Goal: Book appointment/travel/reservation

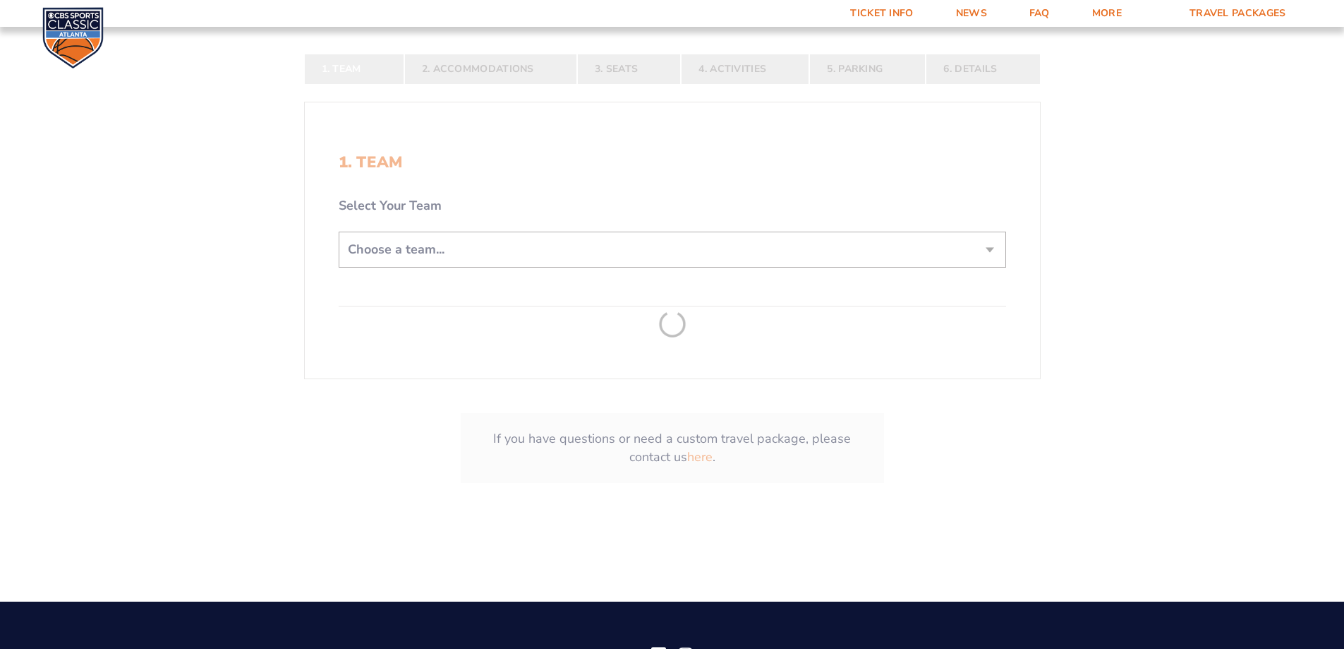
scroll to position [353, 0]
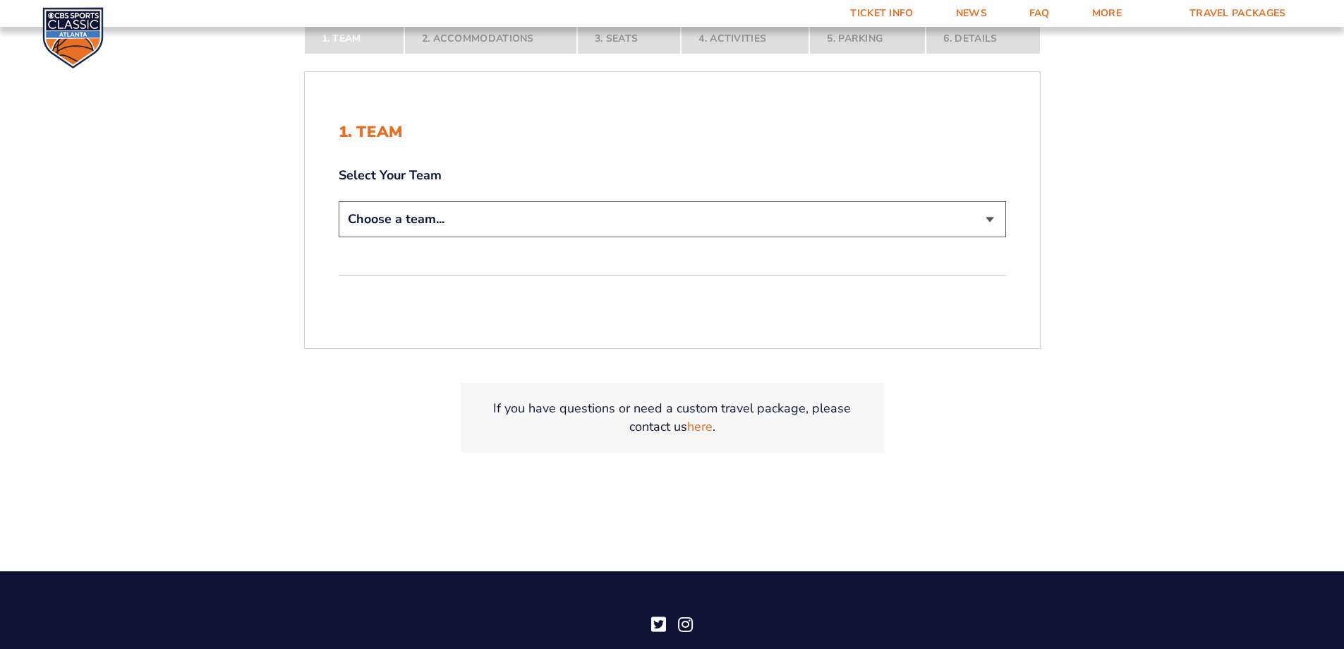
click at [608, 209] on select "Choose a team... [US_STATE] Wildcats [US_STATE] State Buckeyes [US_STATE] Tar H…" at bounding box center [673, 219] width 668 height 36
select select "12756"
click at [339, 201] on select "Choose a team... [US_STATE] Wildcats [US_STATE] State Buckeyes [US_STATE] Tar H…" at bounding box center [673, 219] width 668 height 36
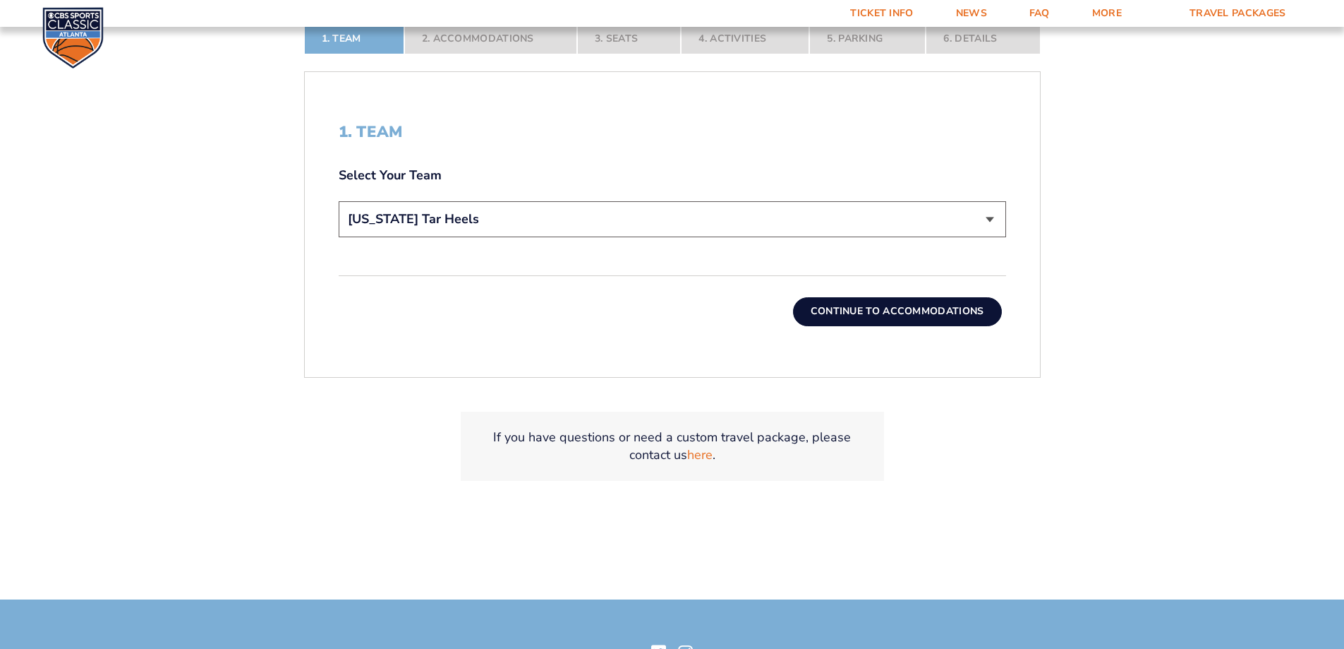
click at [855, 313] on button "Continue To Accommodations" at bounding box center [897, 311] width 209 height 28
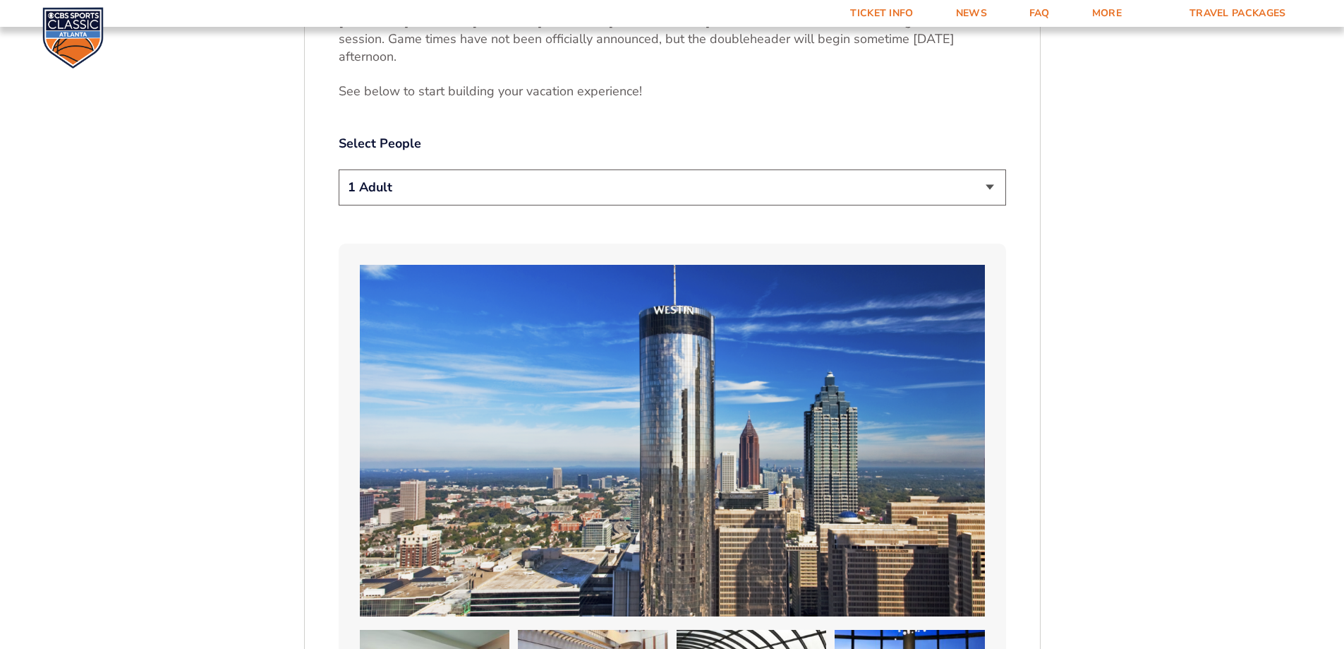
scroll to position [801, 0]
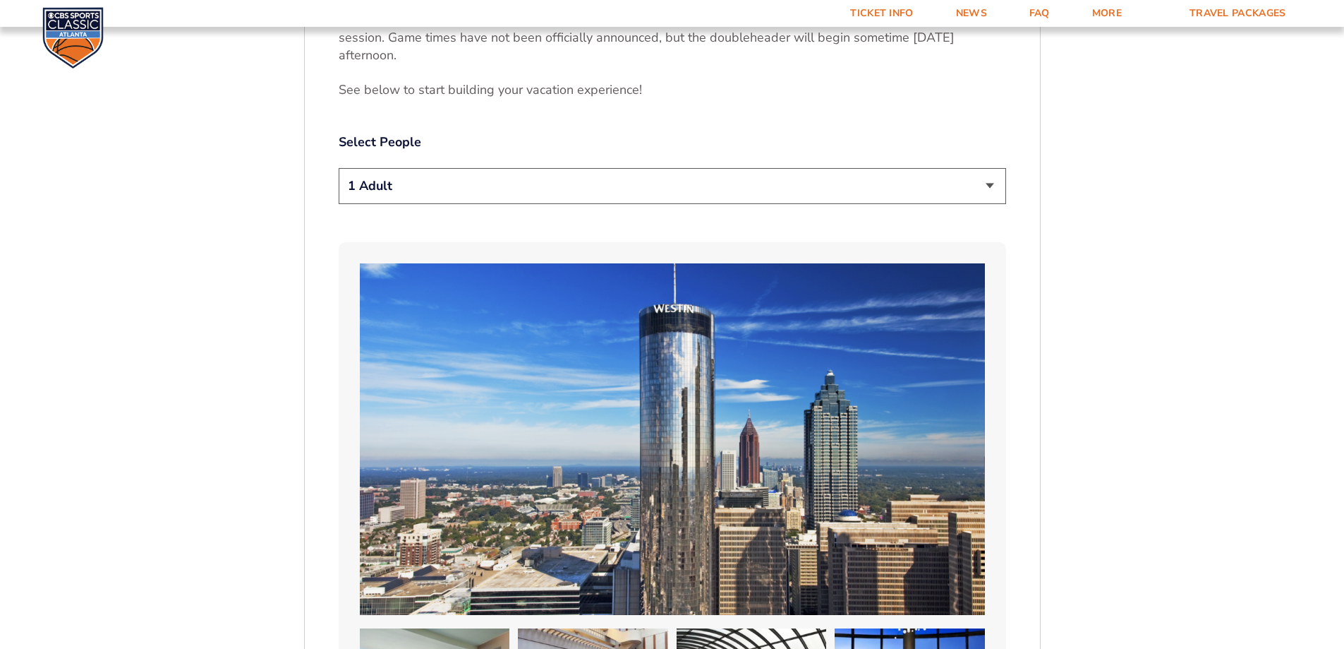
click at [422, 176] on select "1 Adult 2 Adults 3 Adults 4 Adults 2 Adults + 1 Child 2 Adults + 2 Children 2 A…" at bounding box center [673, 186] width 668 height 36
select select "2 Adults"
click at [339, 168] on select "1 Adult 2 Adults 3 Adults 4 Adults 2 Adults + 1 Child 2 Adults + 2 Children 2 A…" at bounding box center [673, 186] width 668 height 36
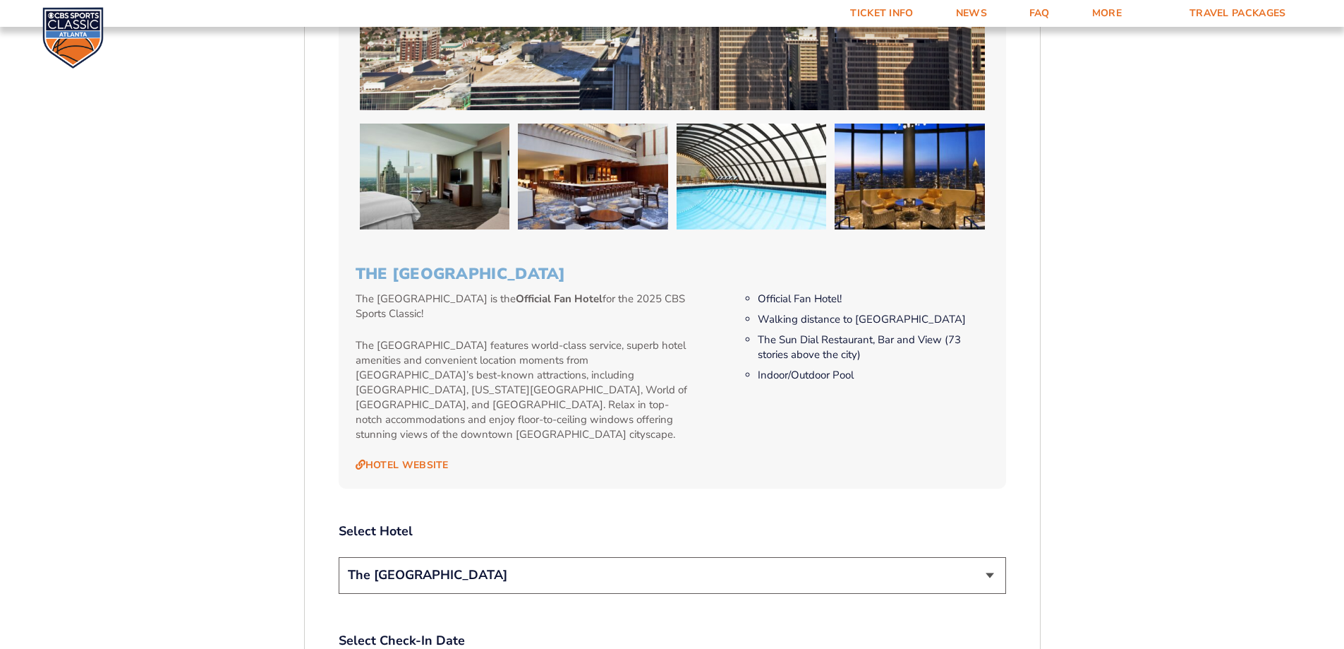
scroll to position [1577, 0]
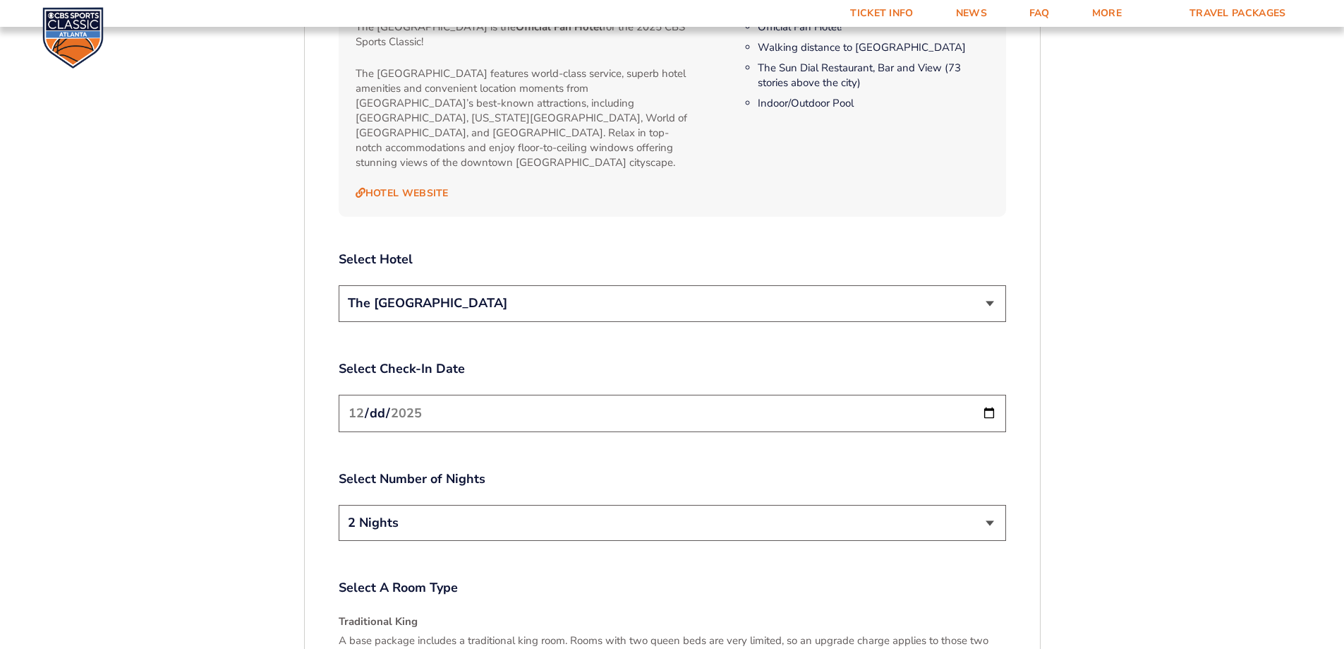
click at [424, 285] on select "The [GEOGRAPHIC_DATA]" at bounding box center [673, 303] width 668 height 36
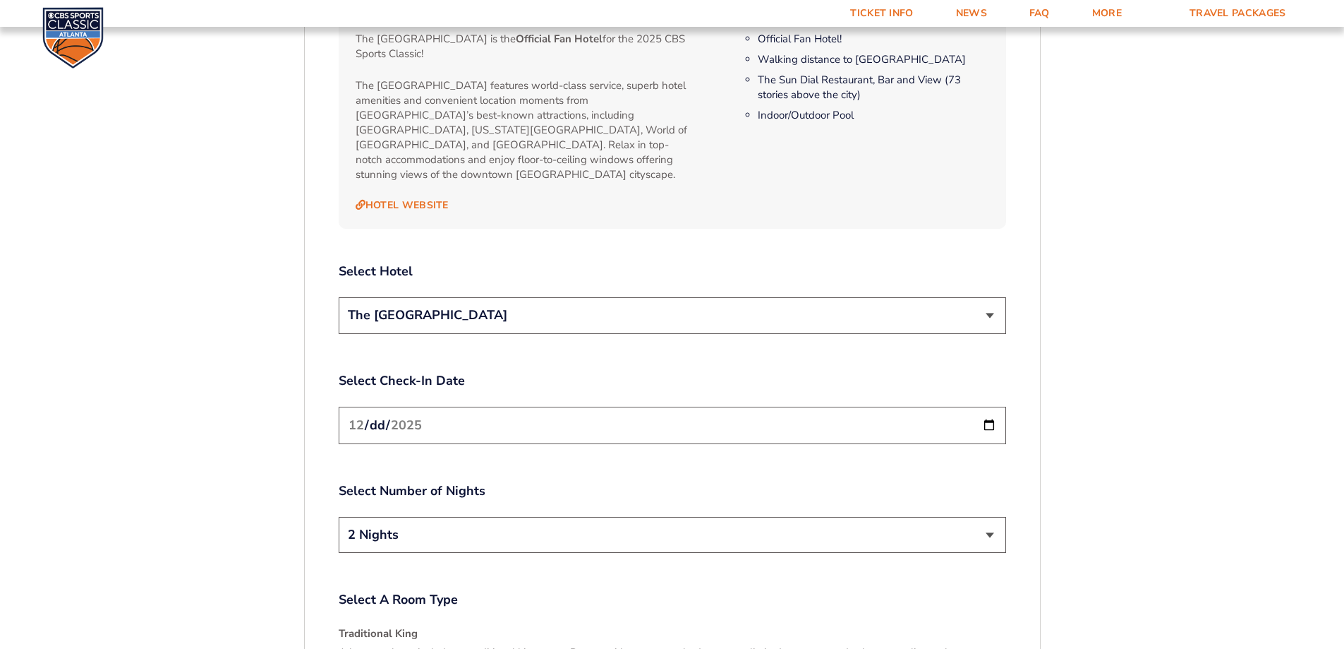
scroll to position [1648, 0]
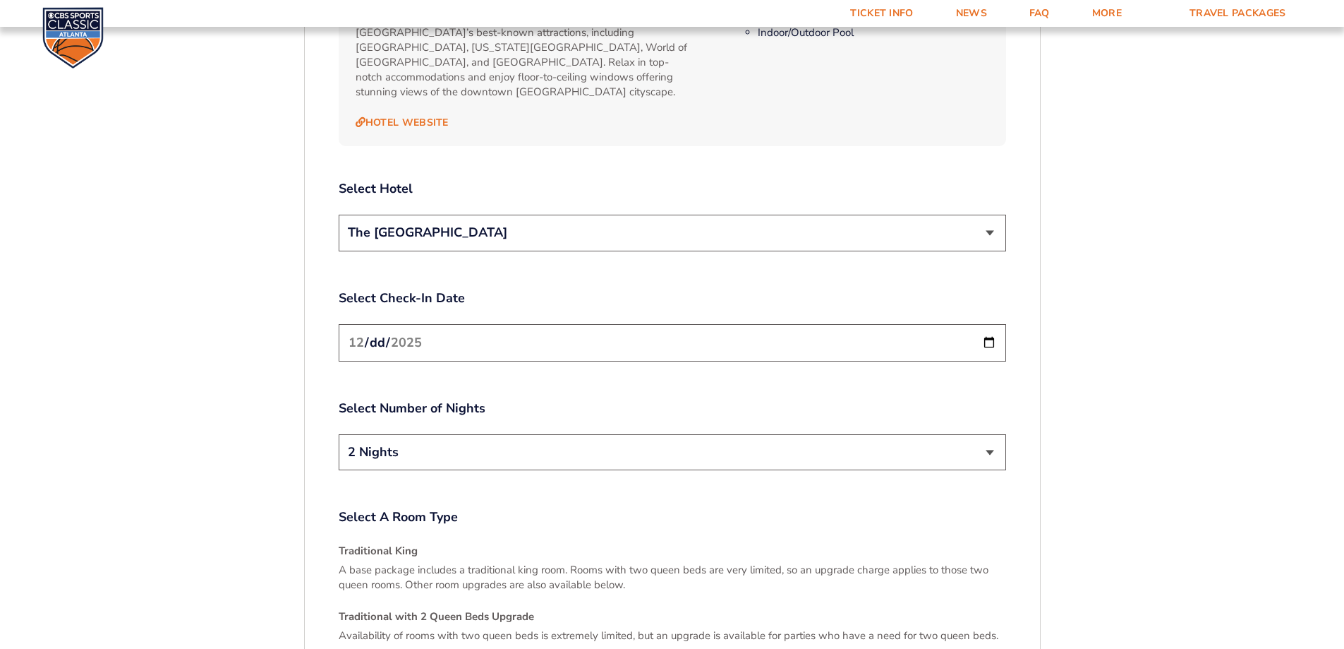
click at [993, 324] on input "[DATE]" at bounding box center [673, 342] width 668 height 37
click at [1055, 317] on div "1. Team 2. Accommodations 3. Seats 4. Activities 5. Parking 6. Details 1. Team …" at bounding box center [672, 86] width 805 height 2587
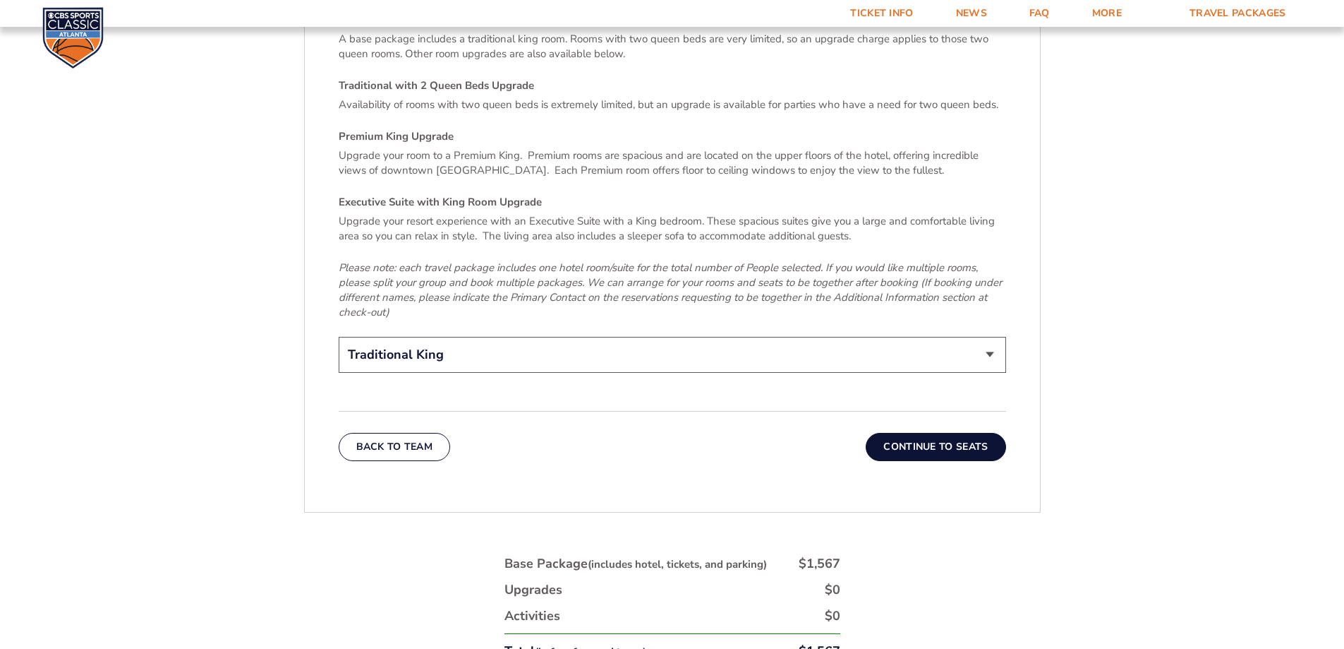
scroll to position [2495, 0]
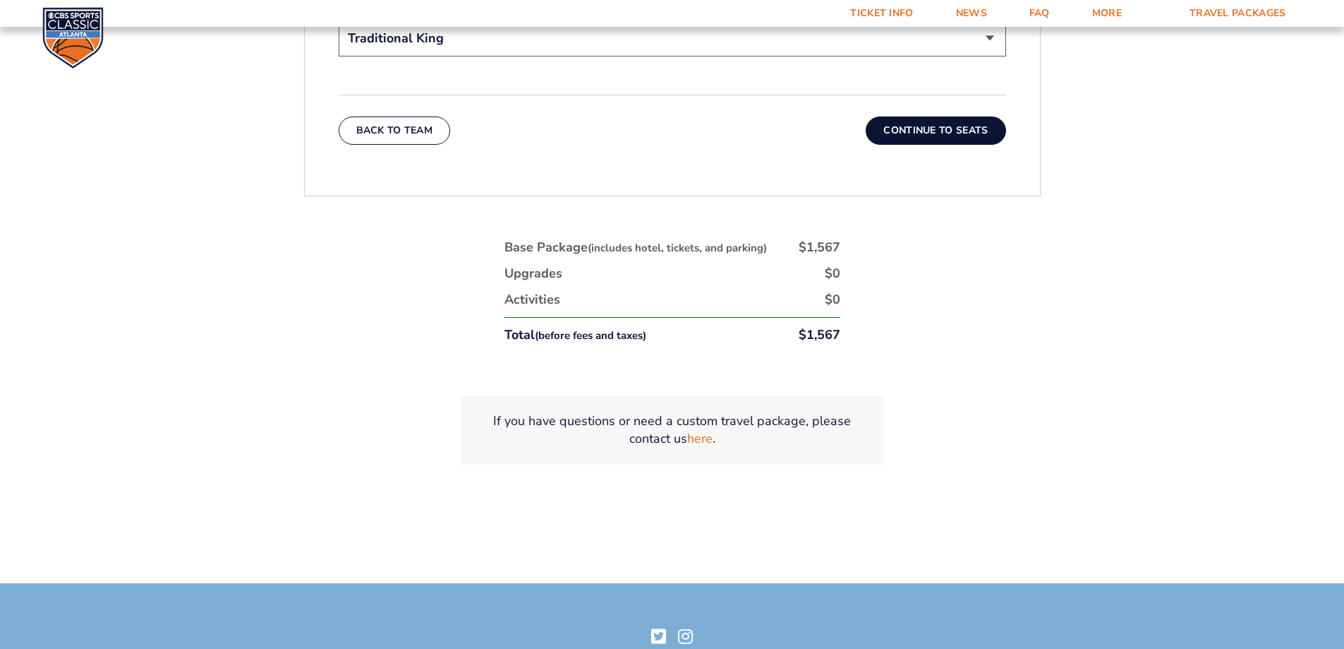
click at [920, 116] on button "Continue To Seats" at bounding box center [936, 130] width 140 height 28
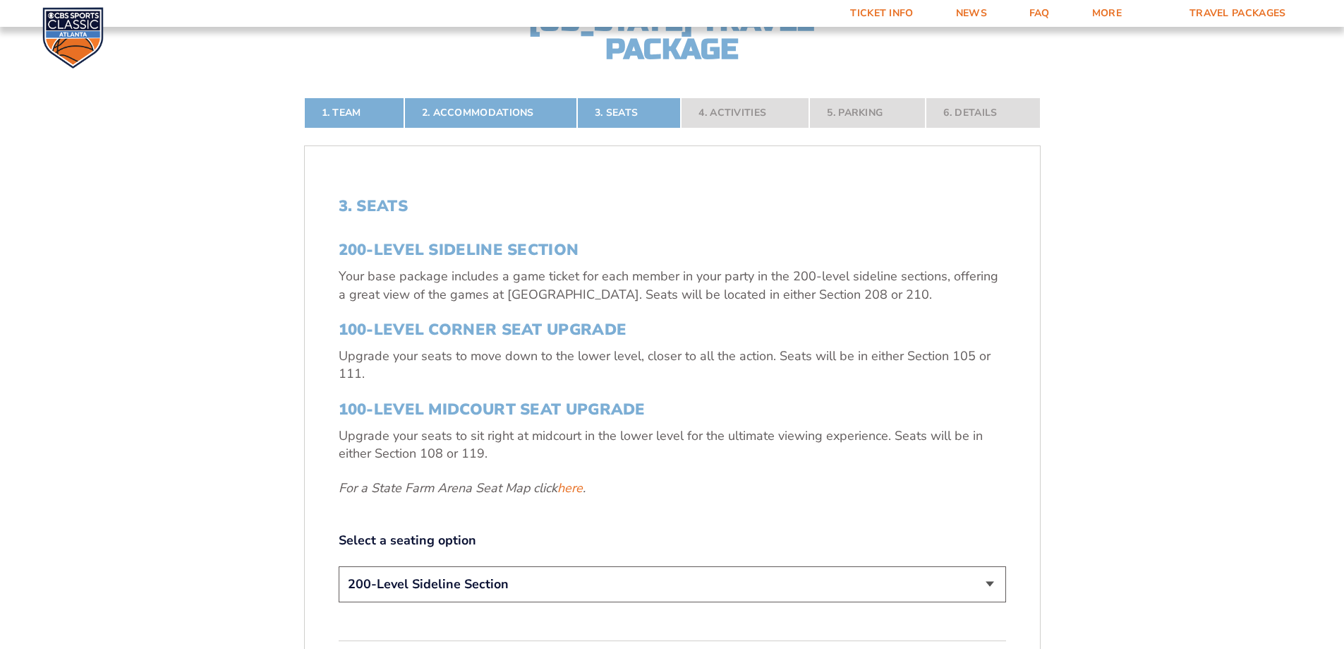
scroll to position [448, 0]
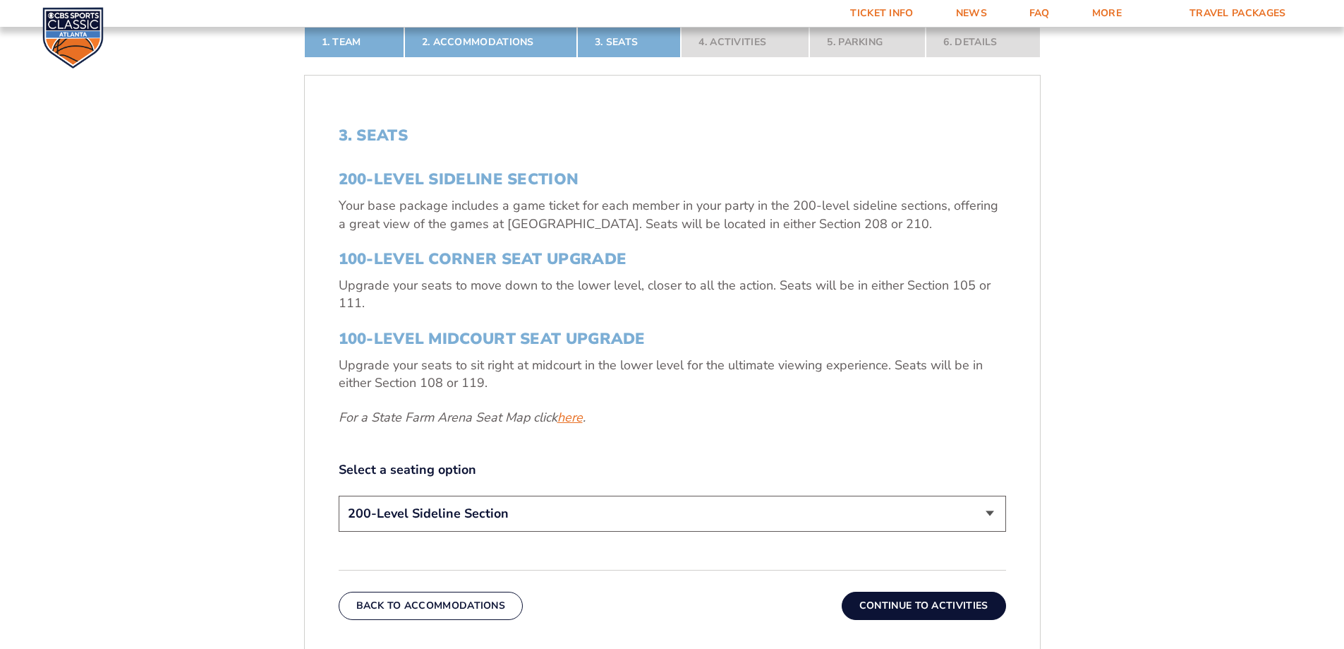
click at [566, 412] on link "here" at bounding box center [570, 418] width 25 height 18
click at [540, 498] on select "200-Level Sideline Section 100-Level Corner Seat Upgrade (+$120 per person) 100…" at bounding box center [673, 513] width 668 height 36
click at [642, 508] on select "200-Level Sideline Section 100-Level Corner Seat Upgrade (+$120 per person) 100…" at bounding box center [673, 513] width 668 height 36
select select "100-Level Corner Seat Upgrade"
click at [339, 495] on select "200-Level Sideline Section 100-Level Corner Seat Upgrade (+$120 per person) 100…" at bounding box center [673, 513] width 668 height 36
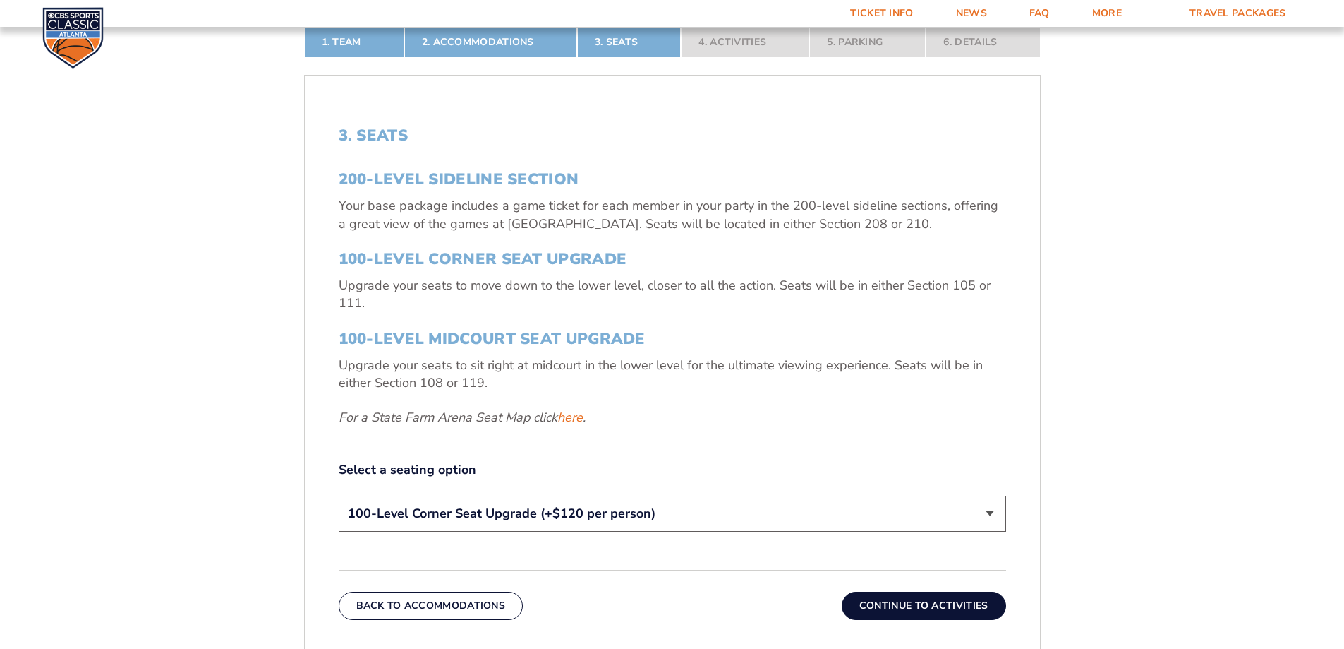
click at [668, 428] on div "3. Seats 200-Level Sideline Section Your base package includes a game ticket fo…" at bounding box center [673, 330] width 668 height 409
click at [665, 512] on select "200-Level Sideline Section 100-Level Corner Seat Upgrade (+$120 per person) 100…" at bounding box center [673, 513] width 668 height 36
click at [669, 450] on div "3. Seats 200-Level Sideline Section Your base package includes a game ticket fo…" at bounding box center [673, 330] width 668 height 409
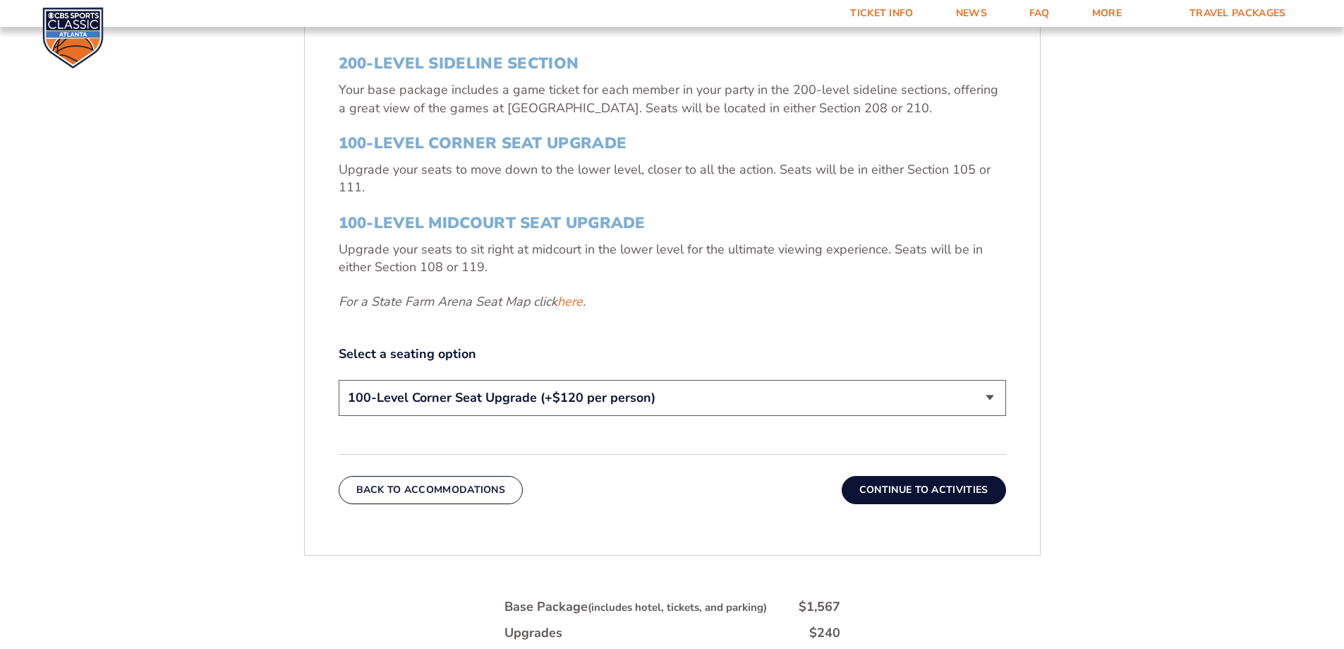
scroll to position [660, 0]
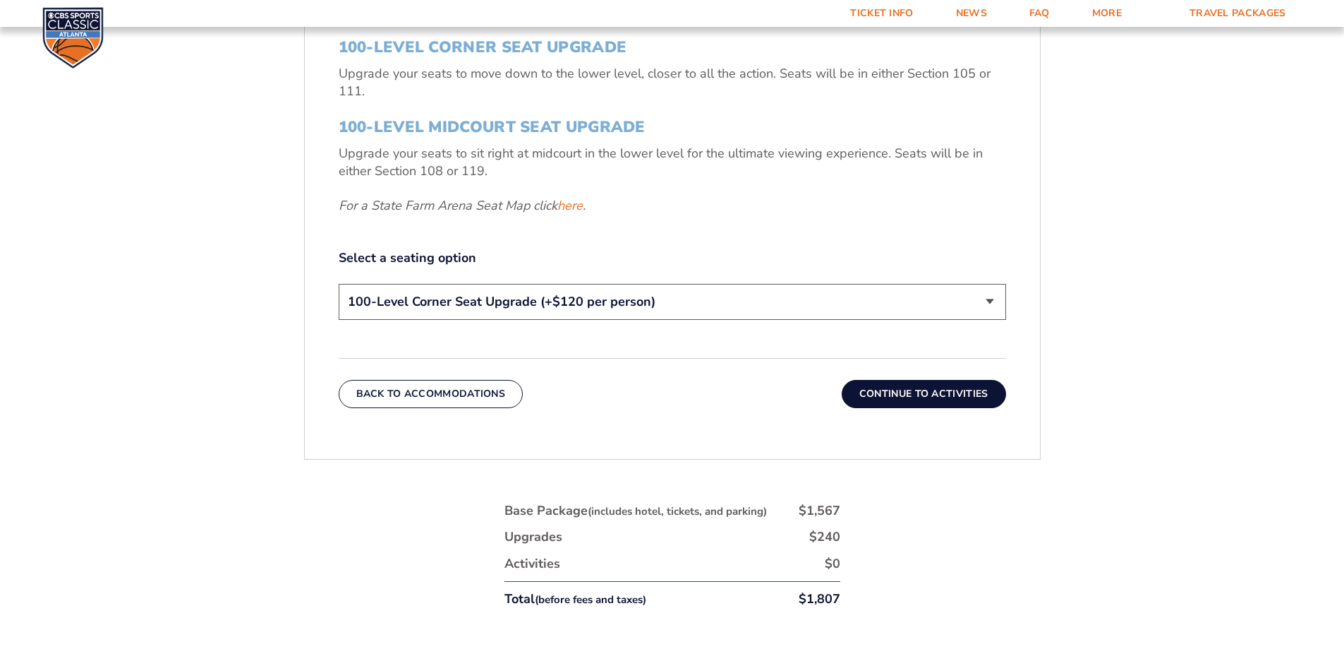
click at [895, 397] on button "Continue To Activities" at bounding box center [924, 394] width 164 height 28
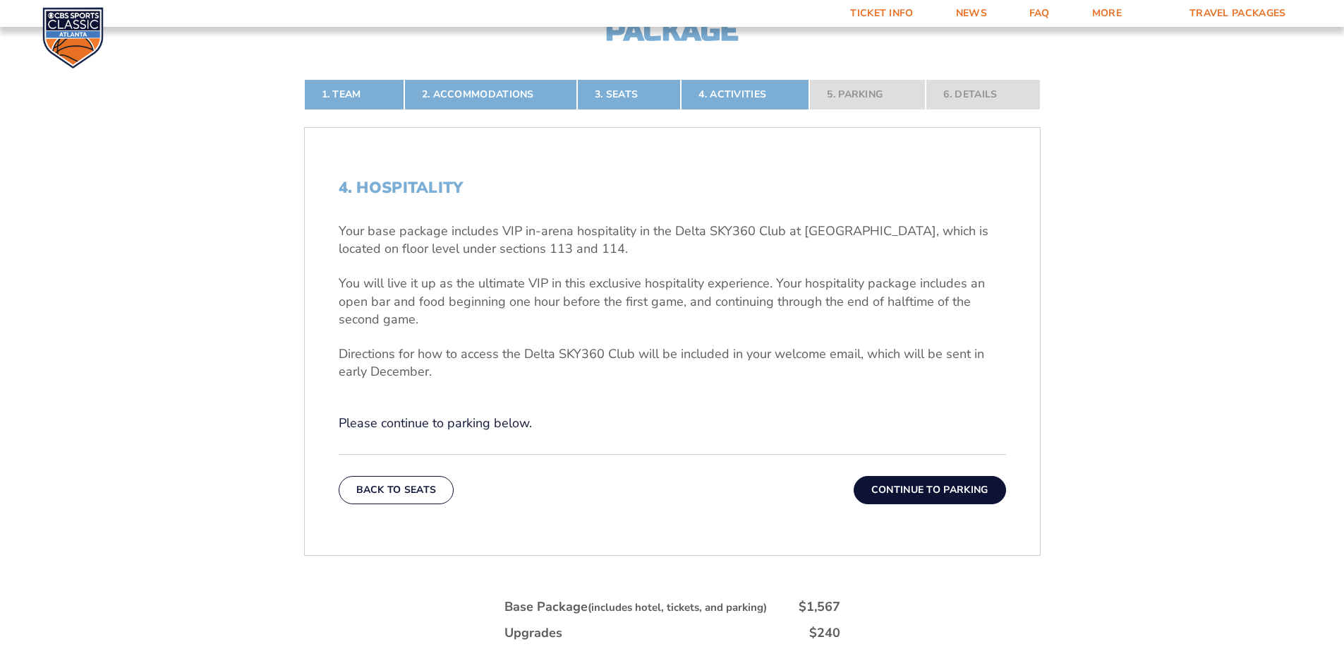
scroll to position [307, 0]
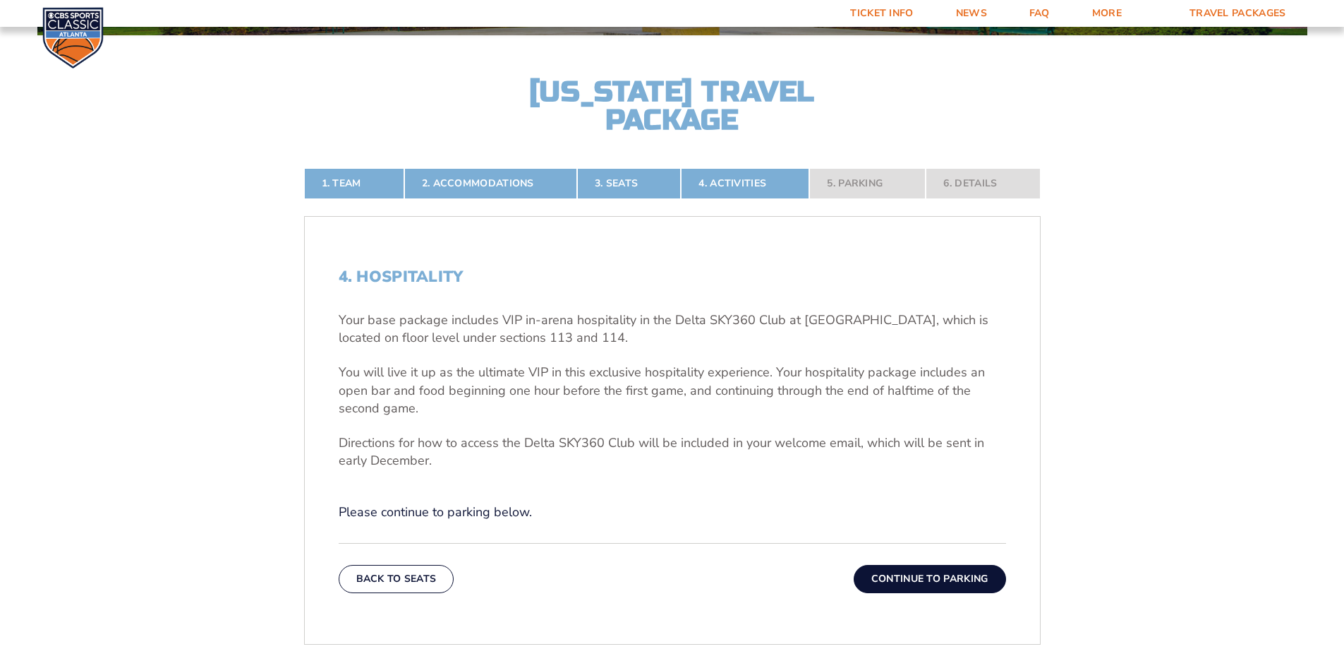
click at [949, 579] on button "Continue To Parking" at bounding box center [930, 579] width 152 height 28
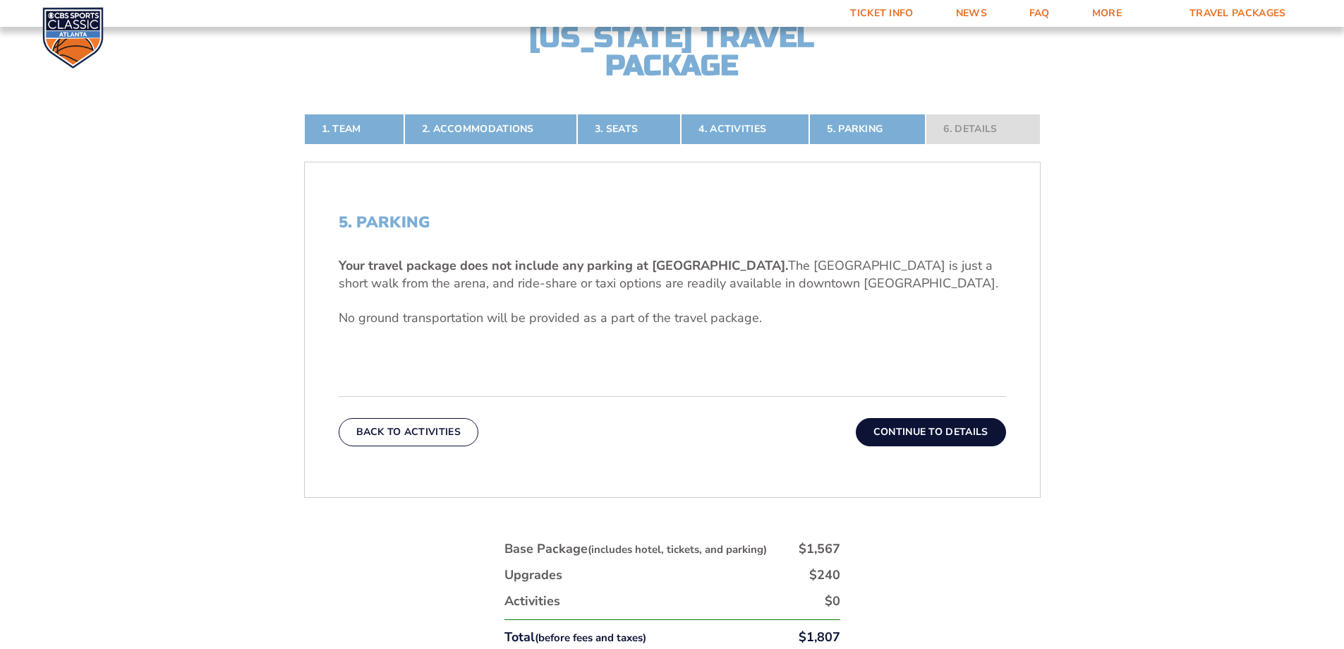
scroll to position [423, 0]
